Goal: Information Seeking & Learning: Learn about a topic

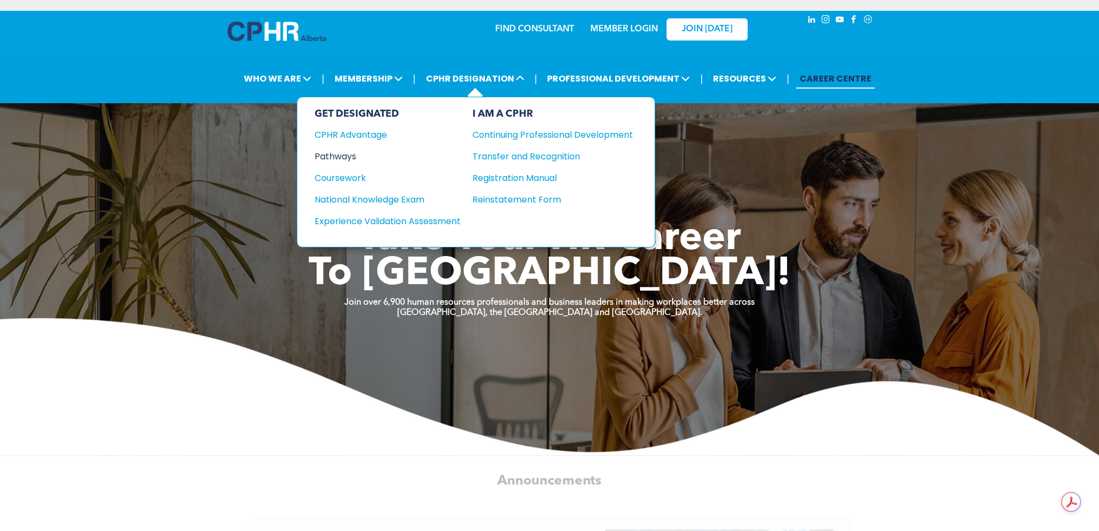
click at [331, 153] on div "Pathways" at bounding box center [380, 157] width 131 height 14
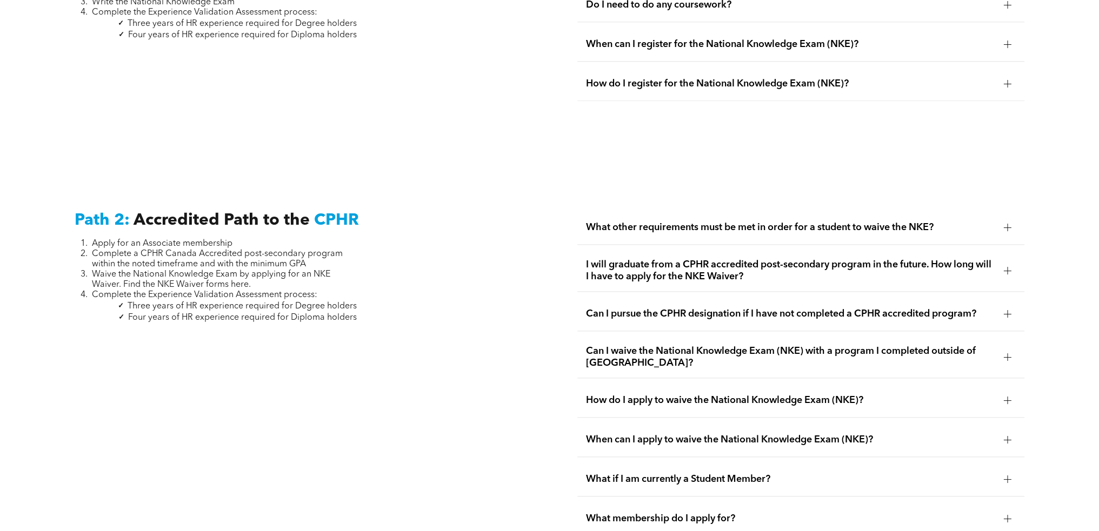
scroll to position [1639, 0]
drag, startPoint x: 146, startPoint y: 255, endPoint x: 313, endPoint y: 254, distance: 167.0
click at [314, 250] on li "Complete a CPHR Canada Accredited post-secondary program within the noted timef…" at bounding box center [224, 259] width 265 height 21
click at [257, 290] on span "Complete the Experience Validation Assessment process:" at bounding box center [204, 294] width 225 height 9
drag, startPoint x: 76, startPoint y: 230, endPoint x: 283, endPoint y: 241, distance: 207.8
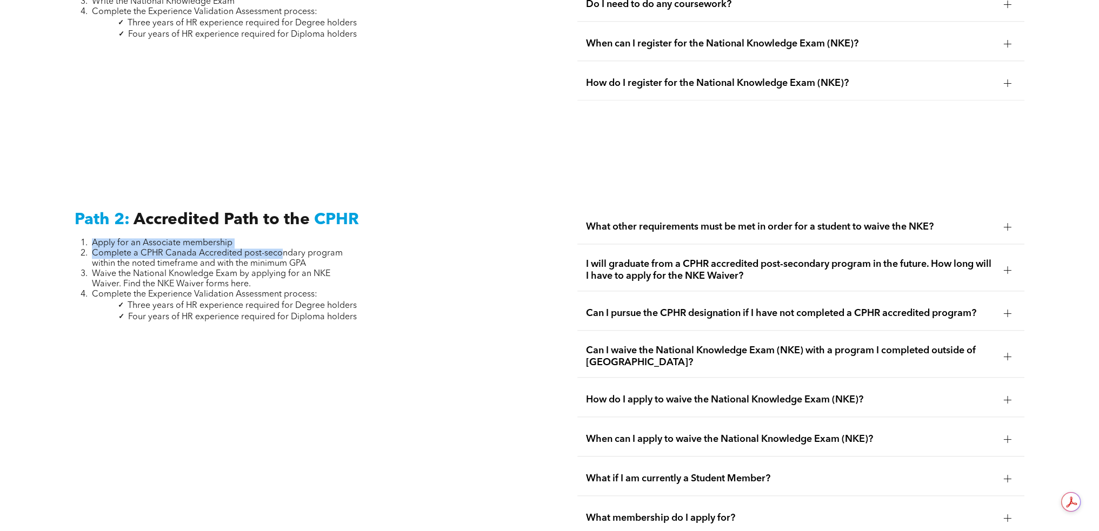
click at [283, 241] on ol "Apply for an Associate membership Complete a CPHR Canada Accredited post-second…" at bounding box center [216, 269] width 282 height 62
click at [276, 270] on span "Waive the National Knowledge Exam by applying for an NKE Waiver. Find the NKE W…" at bounding box center [211, 279] width 238 height 19
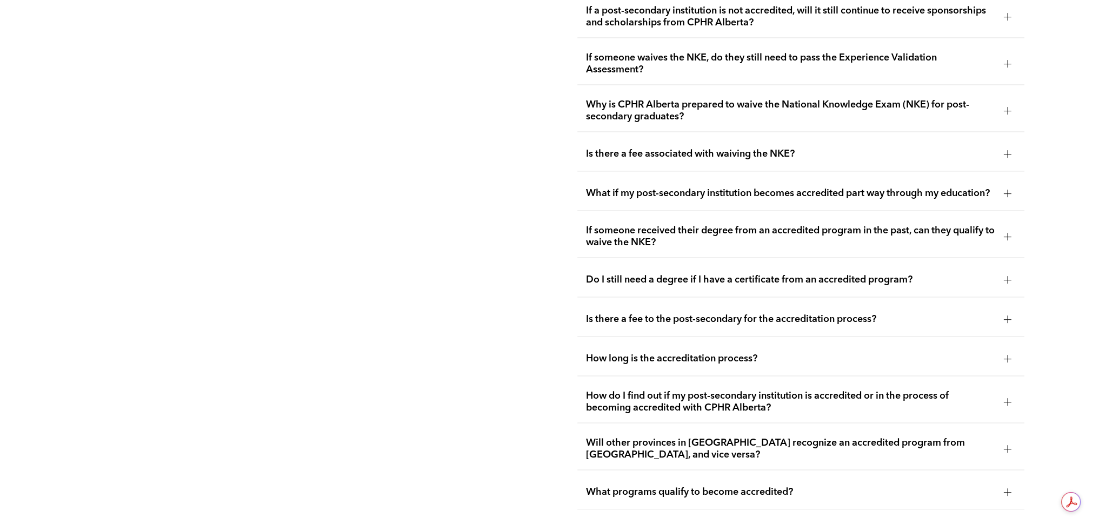
scroll to position [2270, 0]
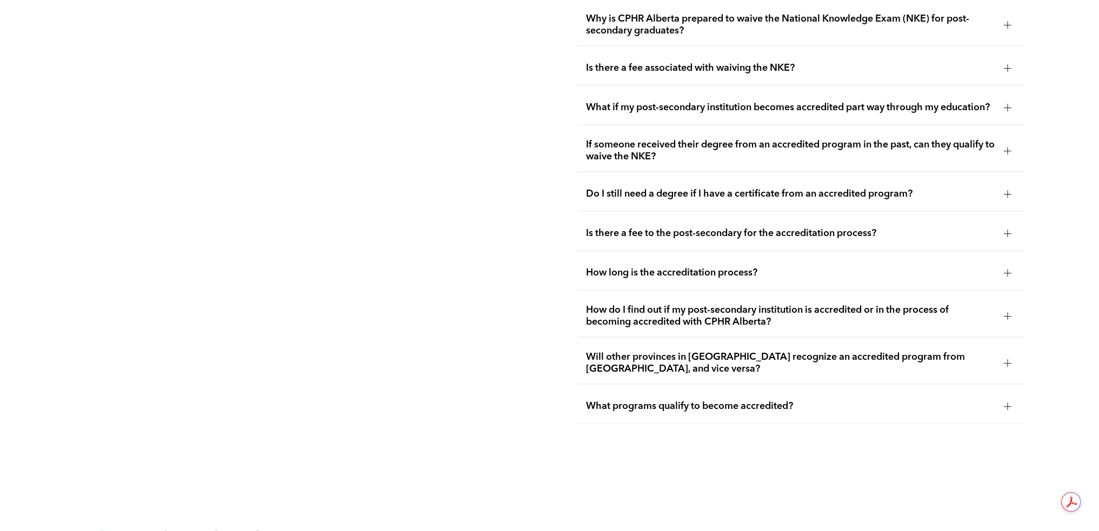
click at [659, 405] on div "What programs qualify to become accredited?" at bounding box center [800, 407] width 447 height 34
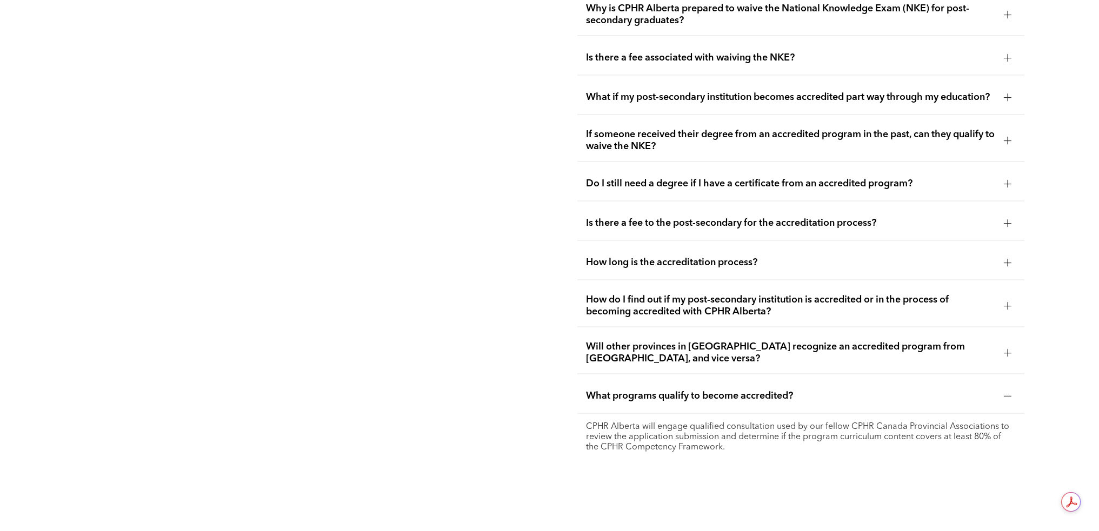
scroll to position [2396, 0]
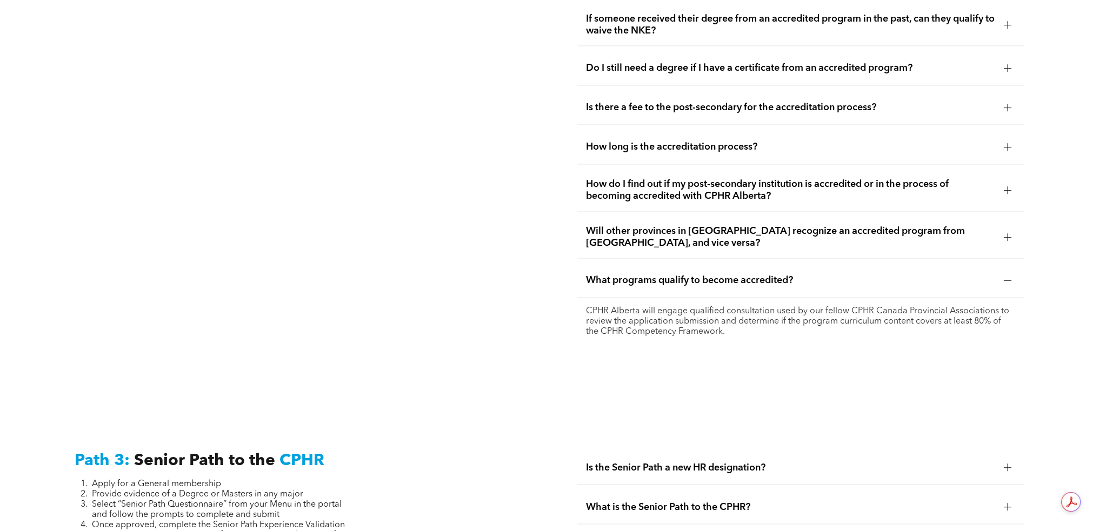
click at [717, 227] on span "Will other provinces in Canada recognize an accredited program from Alberta, an…" at bounding box center [790, 237] width 409 height 24
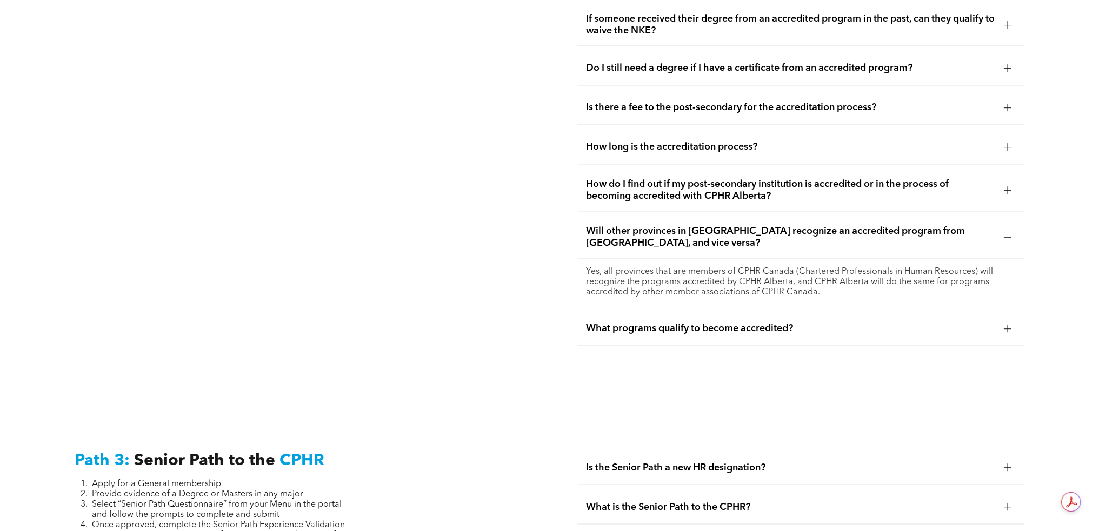
click at [746, 181] on span "How do I find out if my post-secondary institution is accredited or in the proc…" at bounding box center [790, 190] width 409 height 24
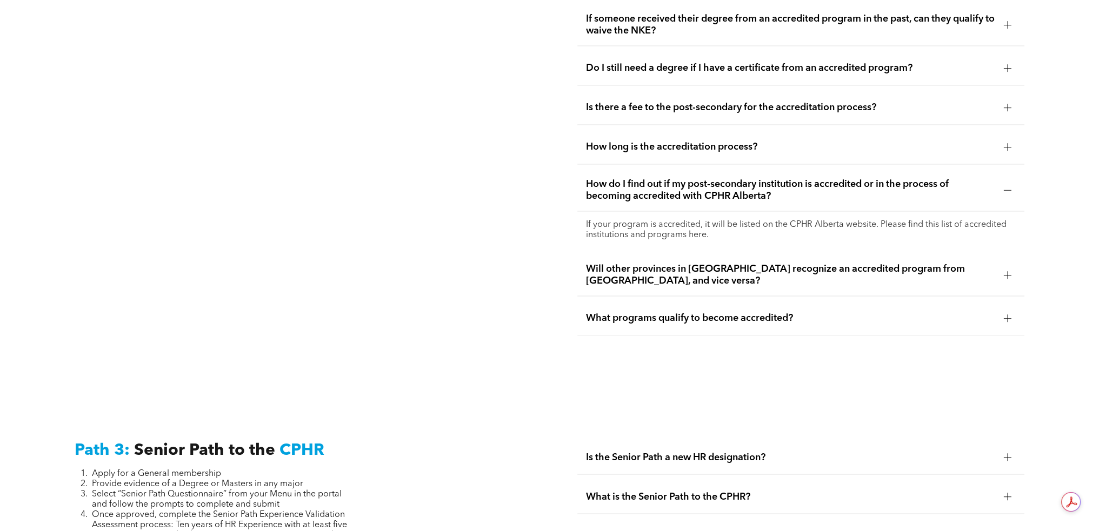
click at [735, 142] on span "How long is the accreditation process?" at bounding box center [790, 147] width 409 height 12
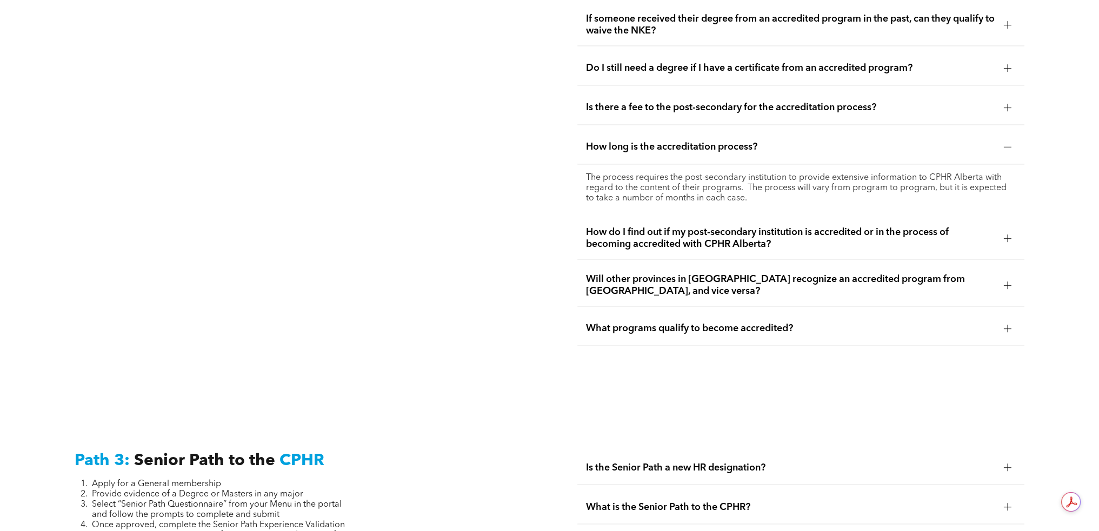
scroll to position [2270, 0]
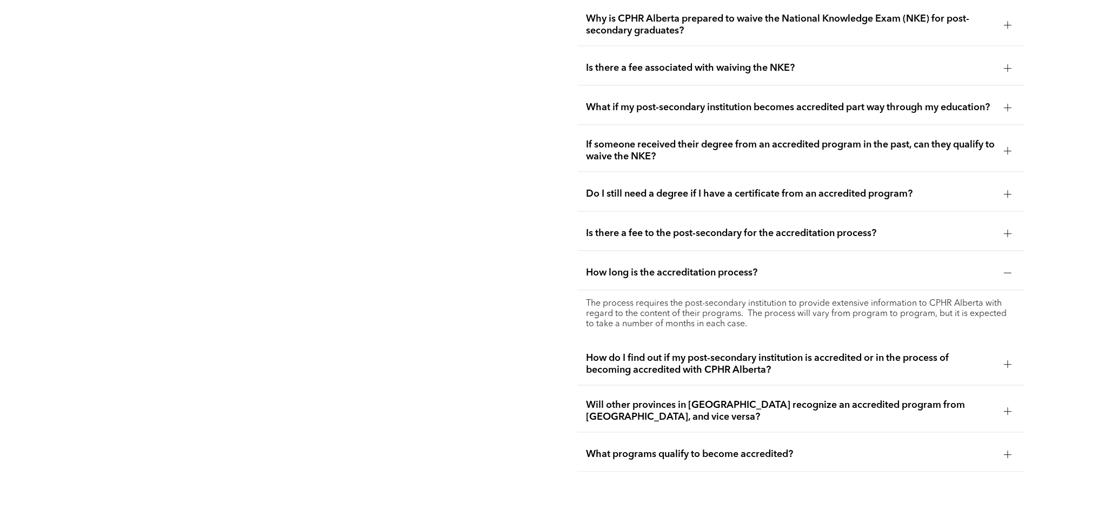
click at [718, 231] on span "Is there a fee to the post-secondary for the accreditation process?" at bounding box center [790, 234] width 409 height 12
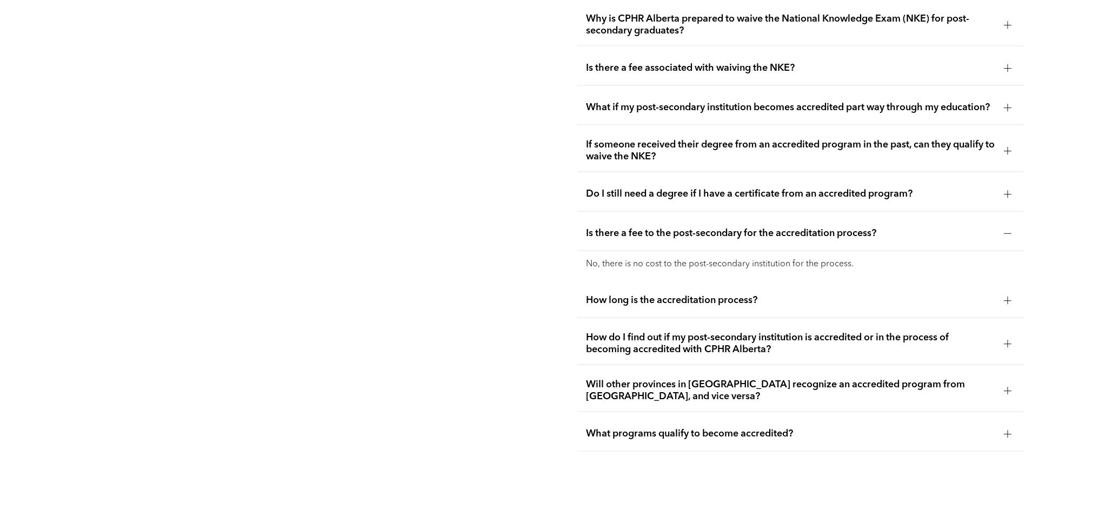
scroll to position [2018, 0]
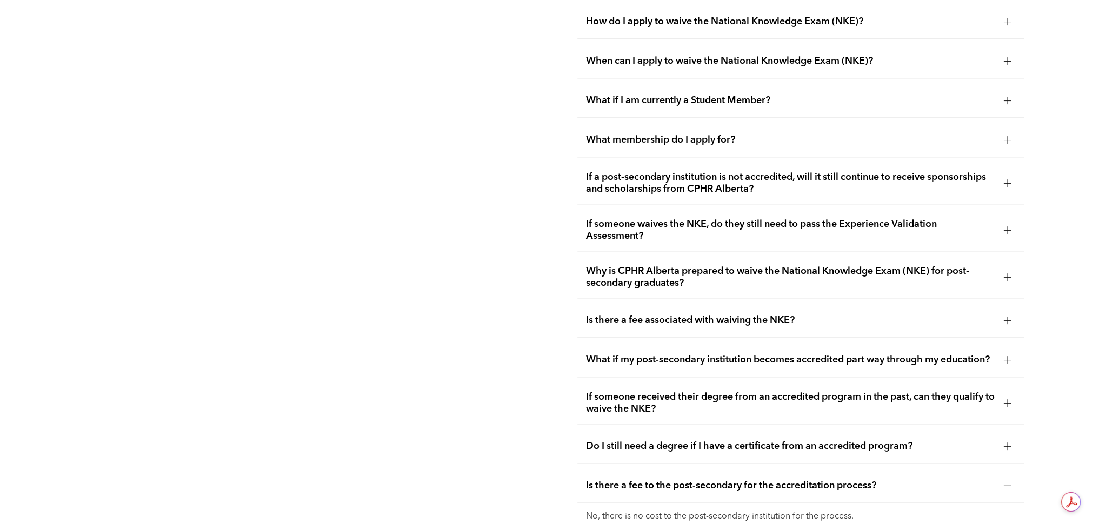
click at [683, 221] on span "If someone waives the NKE, do they still need to pass the Experience Validation…" at bounding box center [790, 230] width 409 height 24
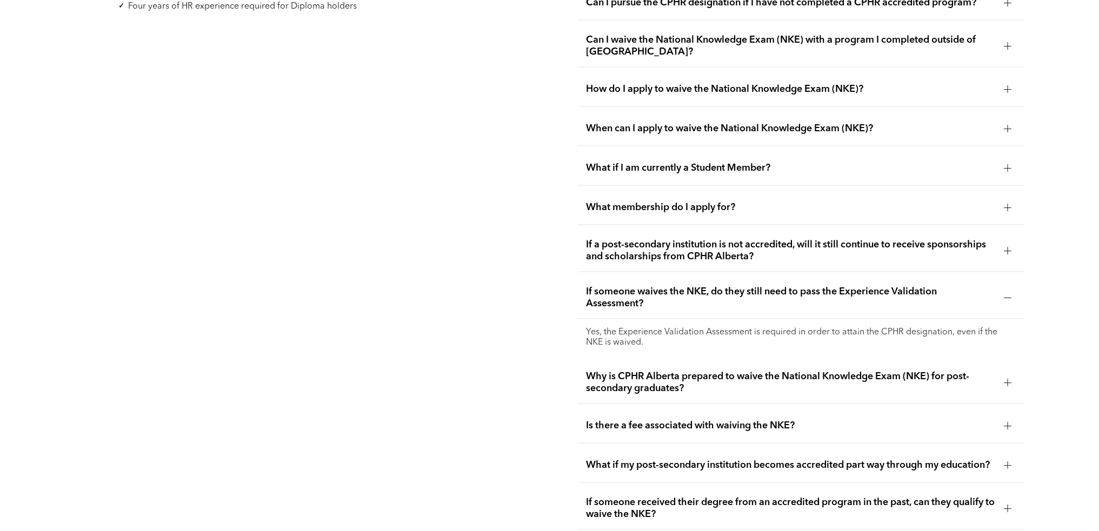
scroll to position [1892, 0]
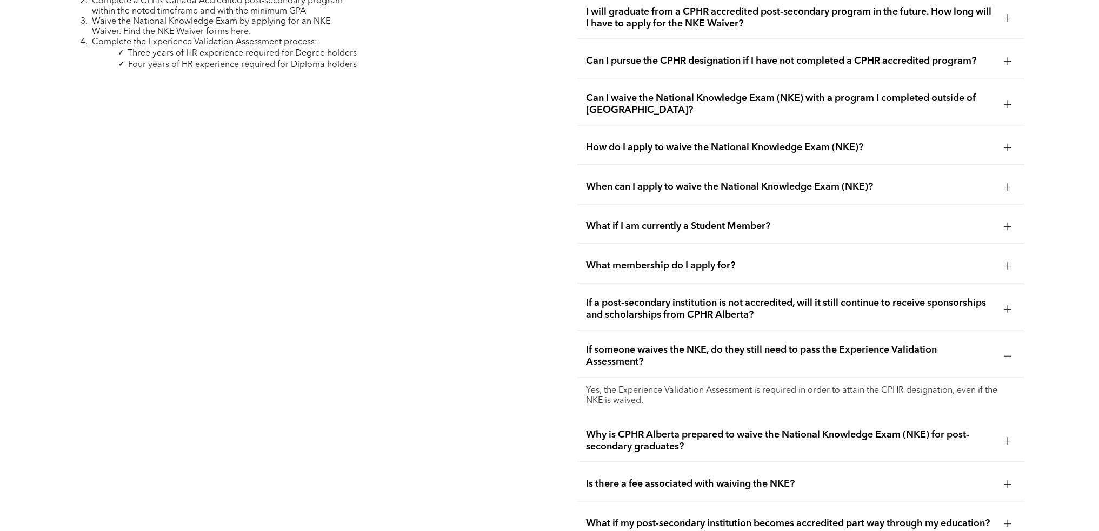
click at [678, 260] on span "What membership do I apply for?" at bounding box center [790, 266] width 409 height 12
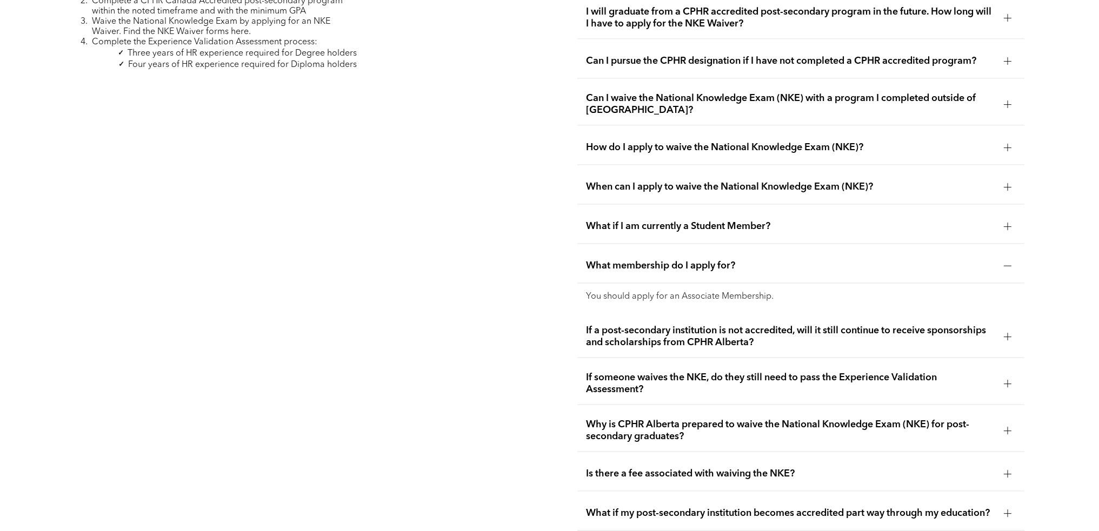
click at [698, 221] on span "What if I am currently a Student Member?" at bounding box center [790, 227] width 409 height 12
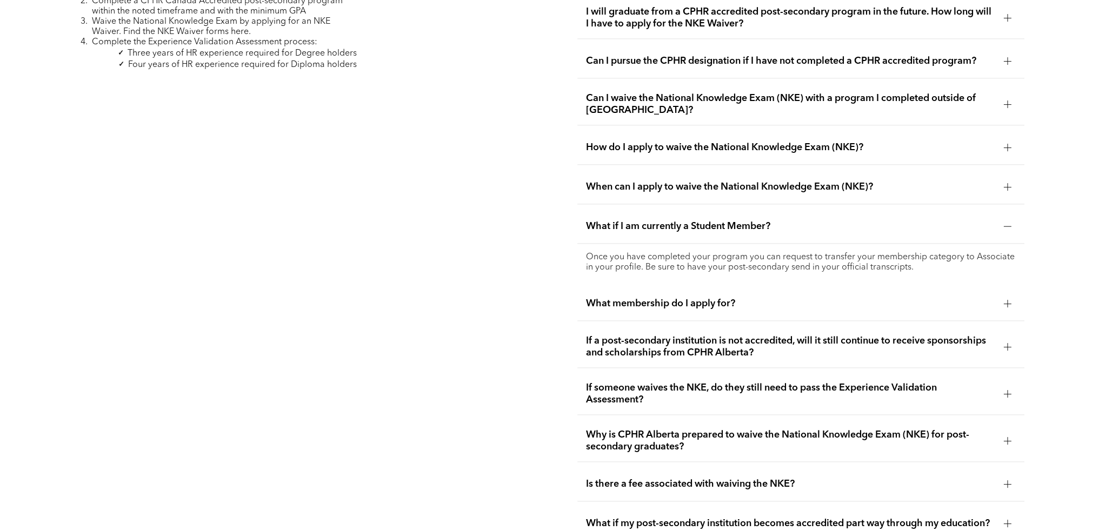
click at [660, 181] on span "When can I apply to waive the National Knowledge Exam (NKE)?" at bounding box center [790, 187] width 409 height 12
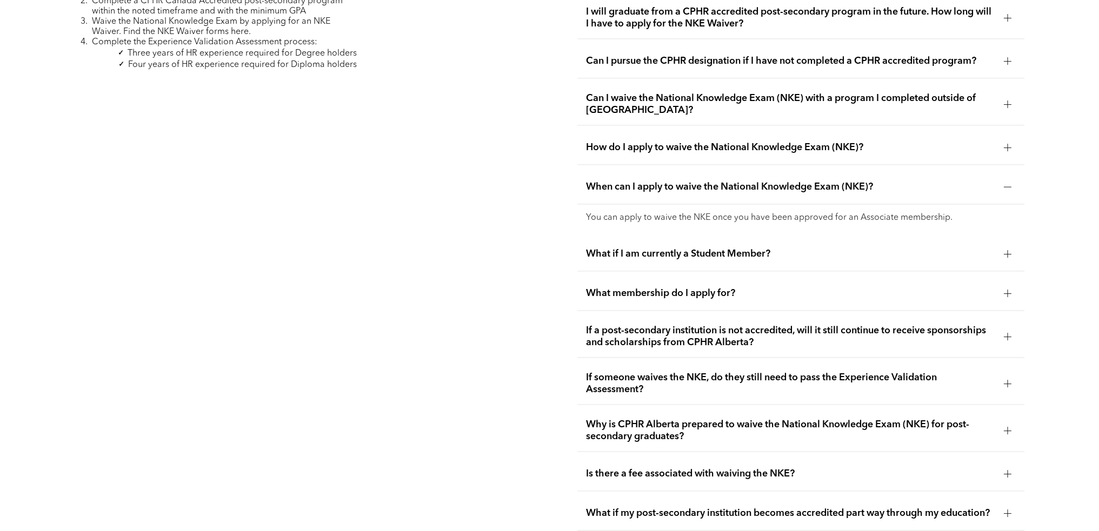
click at [719, 142] on span "How do I apply to waive the National Knowledge Exam (NKE)?" at bounding box center [790, 148] width 409 height 12
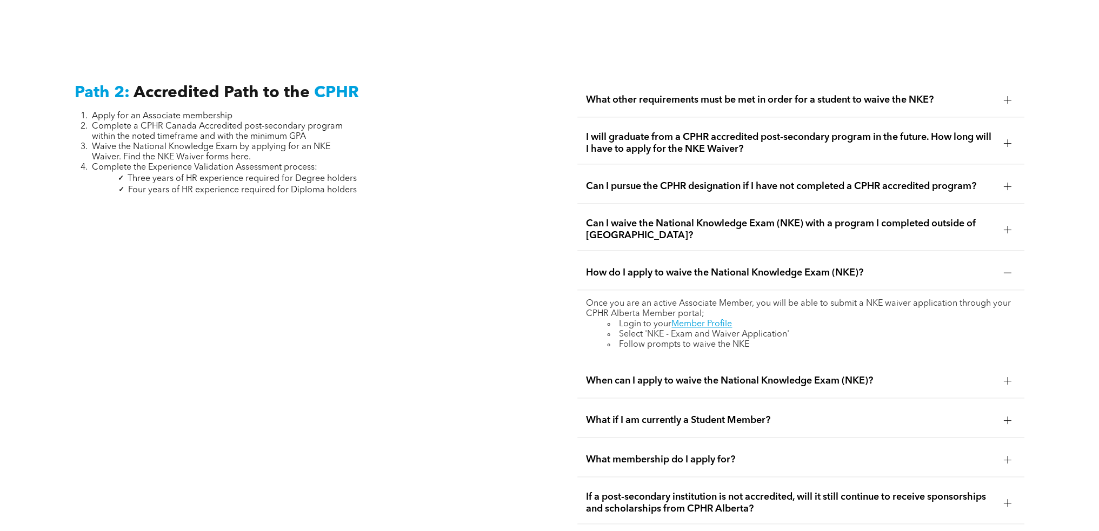
scroll to position [1765, 0]
click at [775, 226] on span "Can I waive the National Knowledge Exam (NKE) with a program I completed outsid…" at bounding box center [790, 231] width 409 height 24
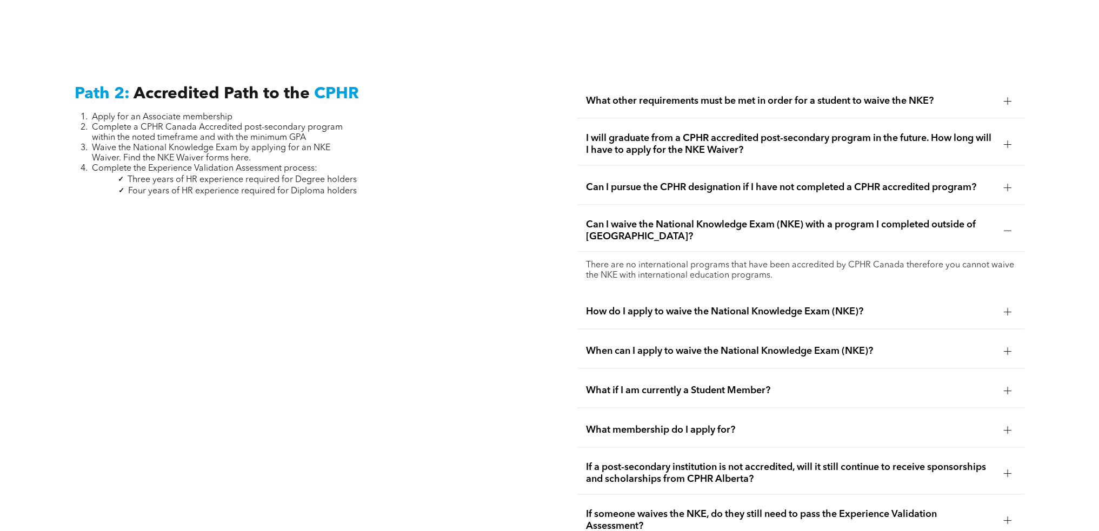
click at [800, 185] on div "Can I pursue the CPHR designation if I have not completed a CPHR accredited pro…" at bounding box center [800, 188] width 447 height 34
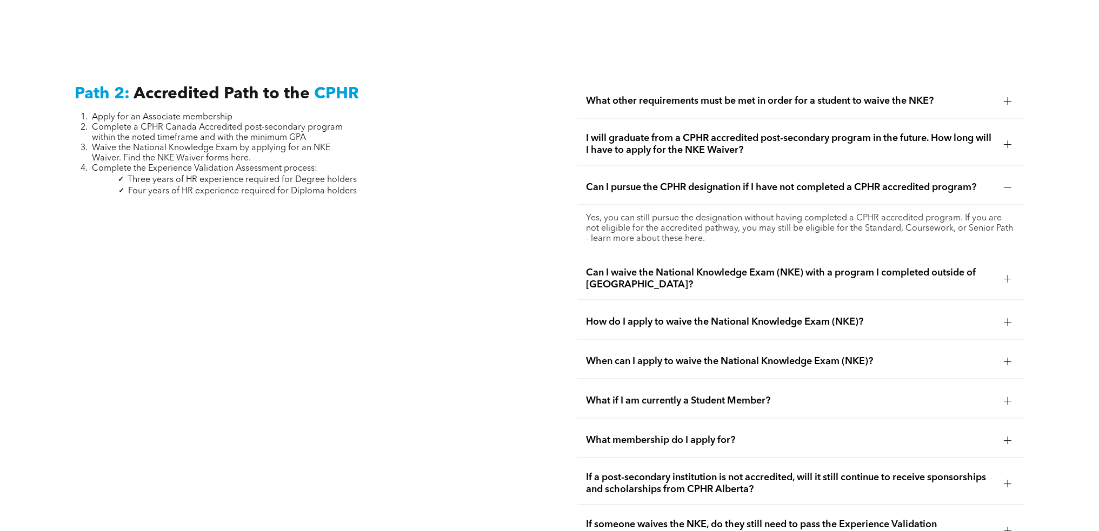
click at [794, 132] on span "I will graduate from a CPHR accredited post-secondary program in the future. Ho…" at bounding box center [790, 144] width 409 height 24
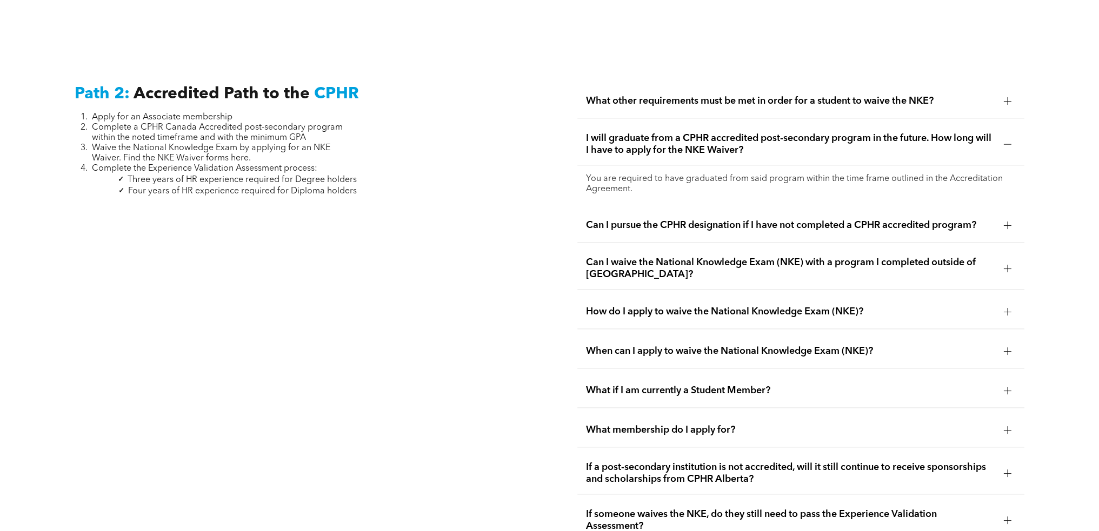
click at [792, 95] on span "What other requirements must be met in order for a student to waive the NKE?" at bounding box center [790, 101] width 409 height 12
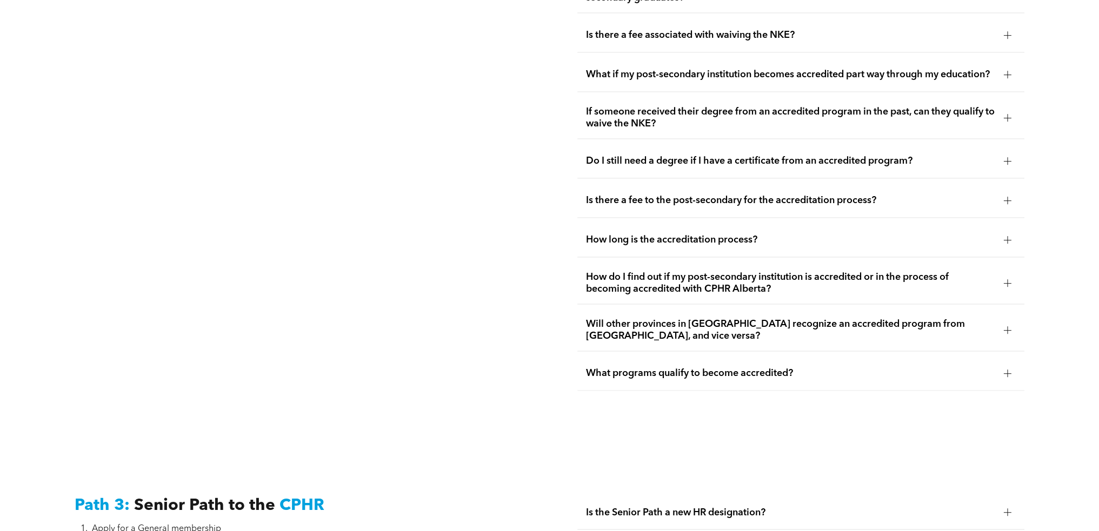
scroll to position [2396, 0]
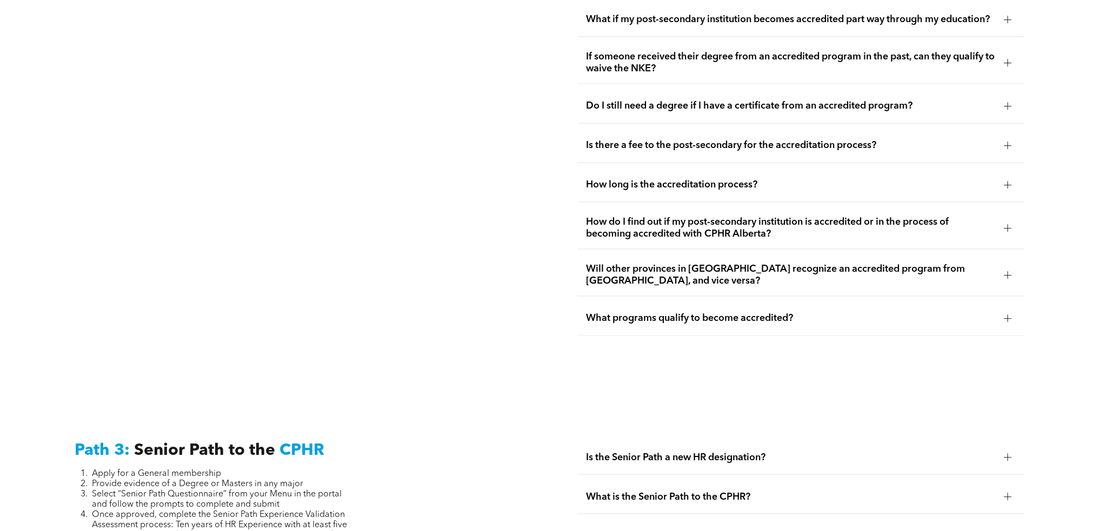
click at [699, 179] on span "How long is the accreditation process?" at bounding box center [790, 185] width 409 height 12
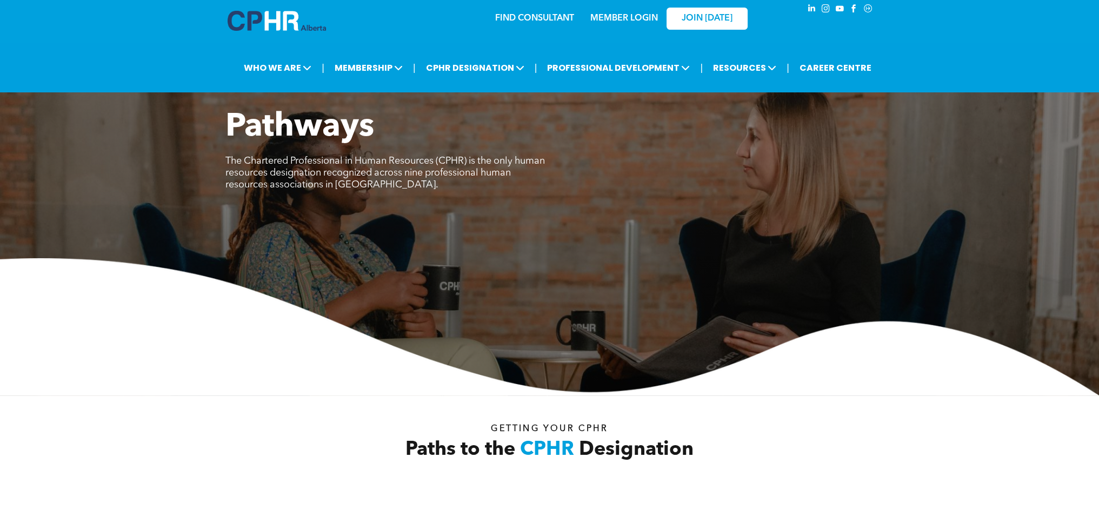
scroll to position [0, 0]
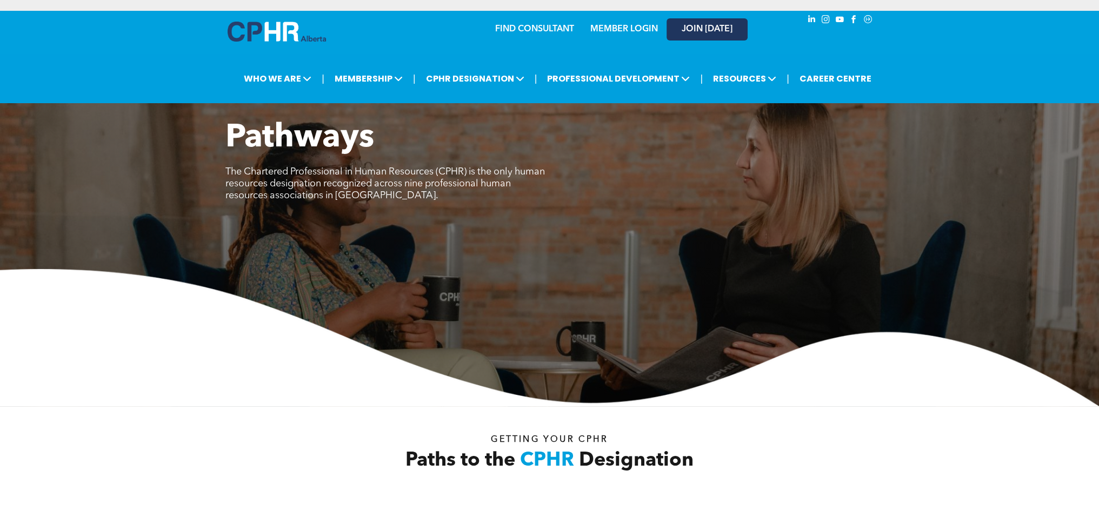
click at [722, 38] on link "JOIN [DATE]" at bounding box center [706, 29] width 81 height 22
